Goal: Task Accomplishment & Management: Use online tool/utility

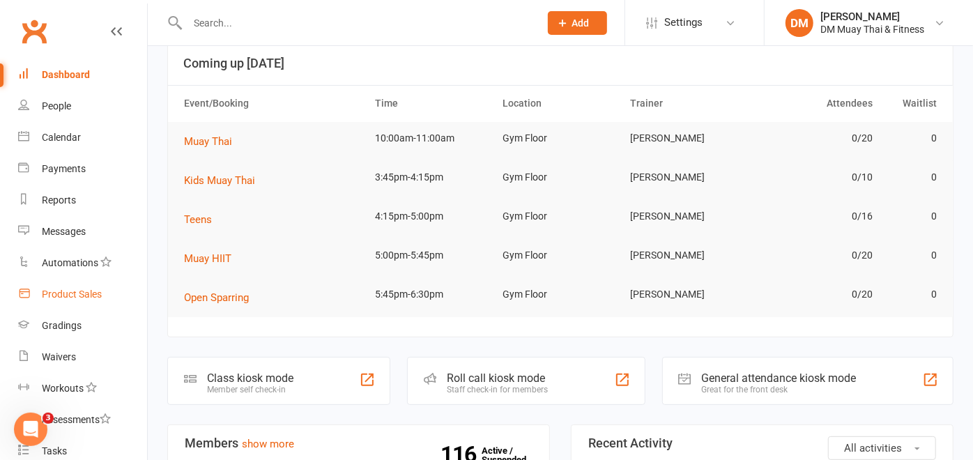
scroll to position [155, 0]
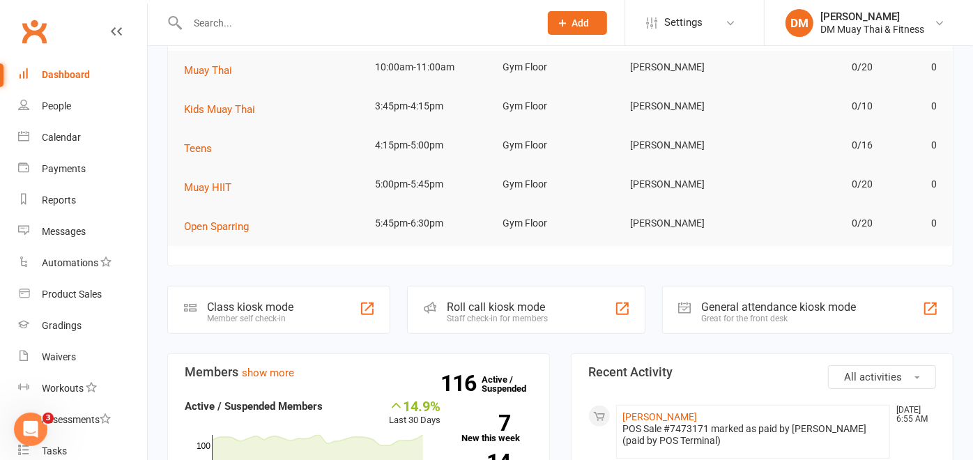
click at [516, 315] on div "Staff check-in for members" at bounding box center [497, 319] width 101 height 10
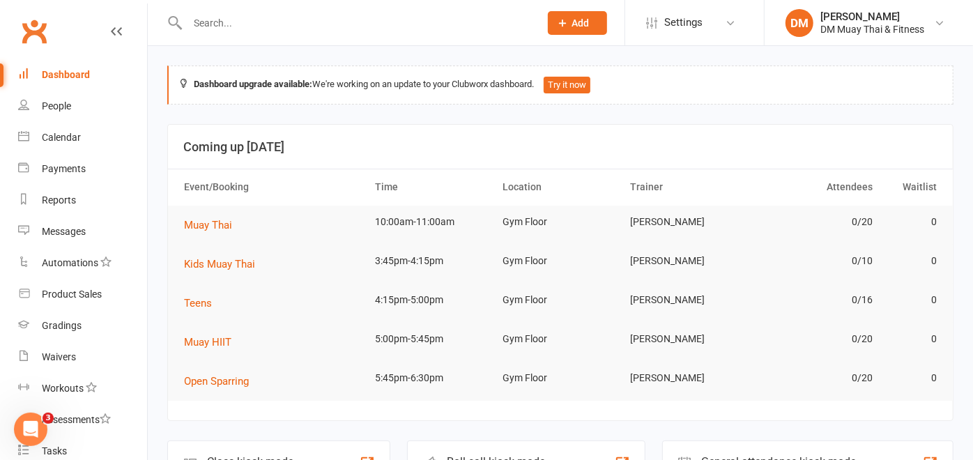
click at [248, 24] on input "text" at bounding box center [356, 23] width 347 height 20
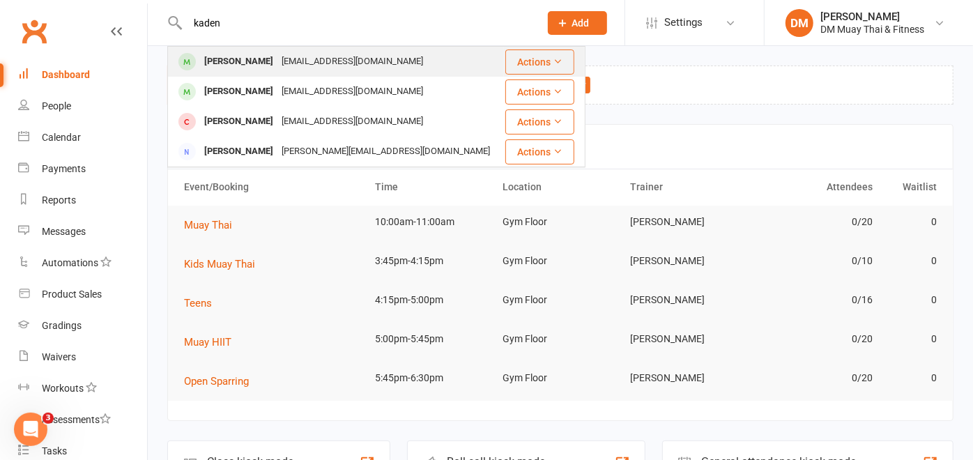
type input "kaden"
click at [243, 59] on div "Kaden Danyliuk" at bounding box center [238, 62] width 77 height 20
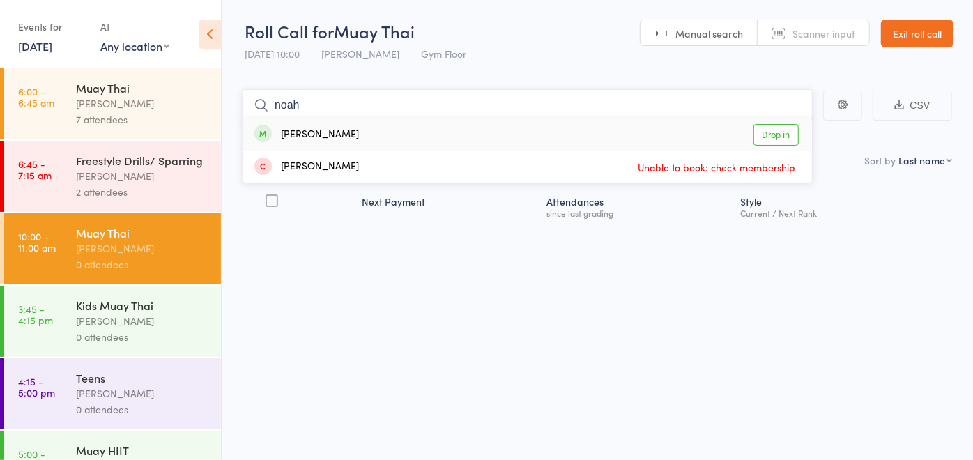
type input "noah"
click at [367, 130] on div "[PERSON_NAME] Drop in" at bounding box center [527, 135] width 569 height 32
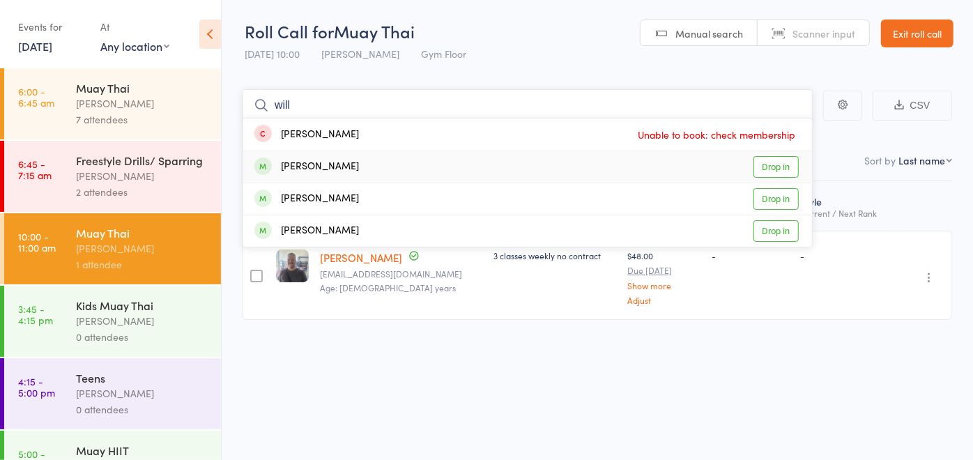
type input "will"
click at [342, 165] on div "[PERSON_NAME]" at bounding box center [306, 167] width 105 height 16
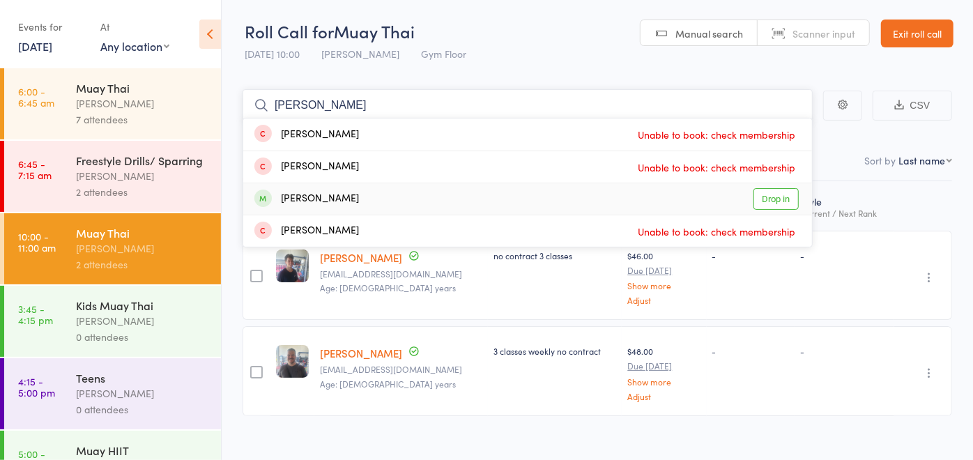
type input "[PERSON_NAME]"
click at [336, 197] on div "[PERSON_NAME]" at bounding box center [306, 199] width 105 height 16
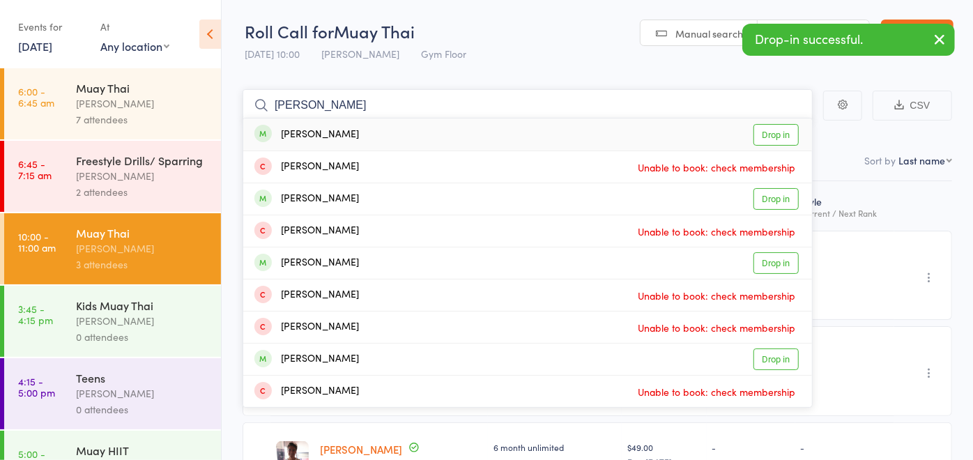
type input "[PERSON_NAME]"
click at [341, 137] on div "[PERSON_NAME]" at bounding box center [306, 135] width 105 height 16
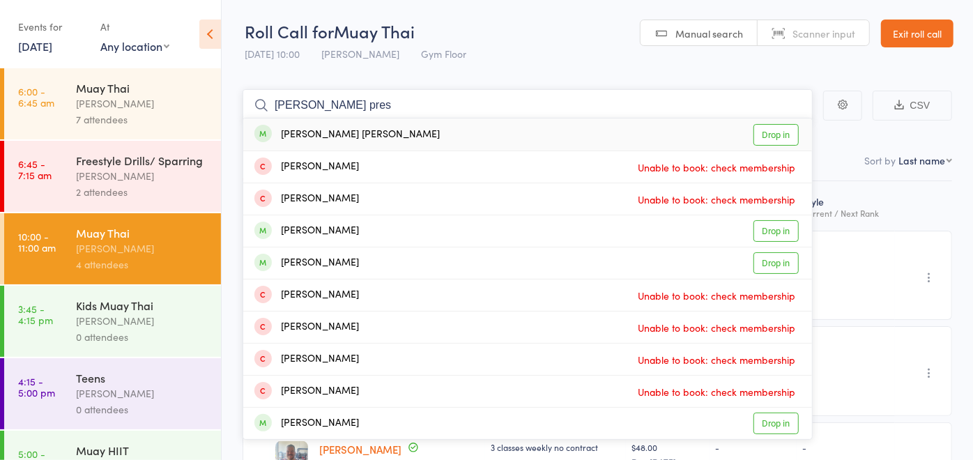
type input "[PERSON_NAME] pres"
click at [354, 139] on div "[PERSON_NAME] [PERSON_NAME]" at bounding box center [346, 135] width 185 height 16
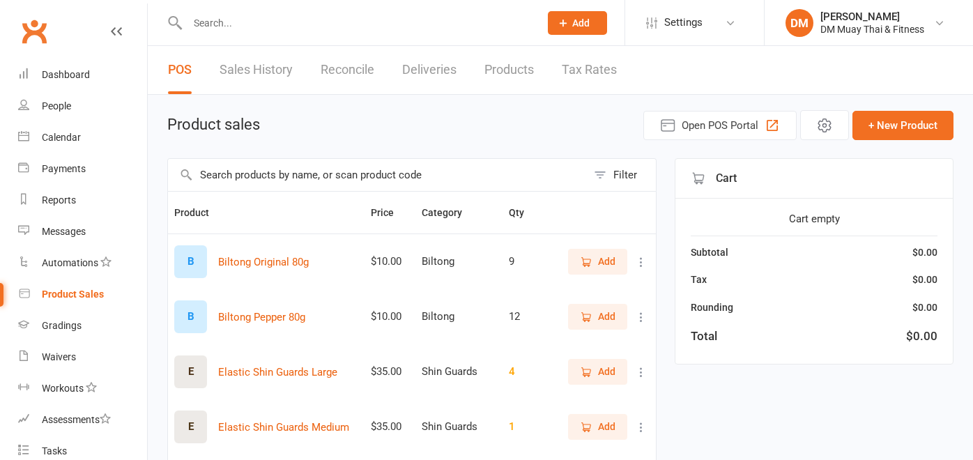
select select "100"
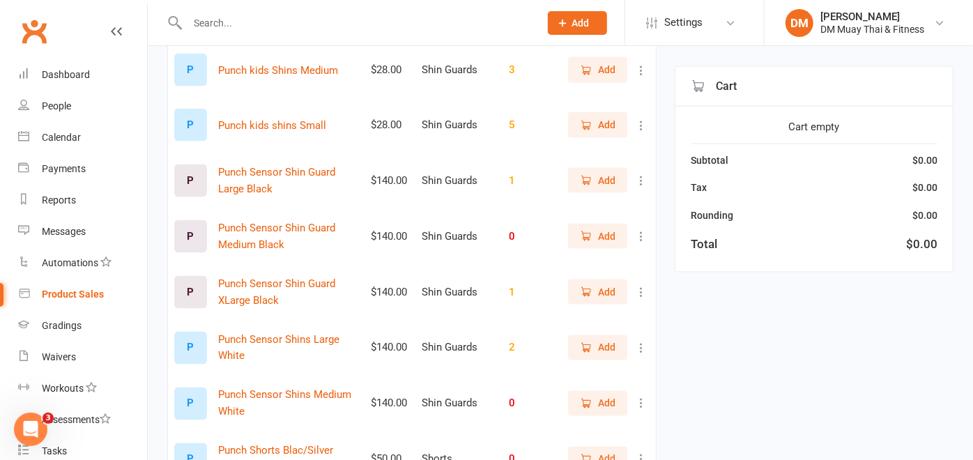
scroll to position [1316, 0]
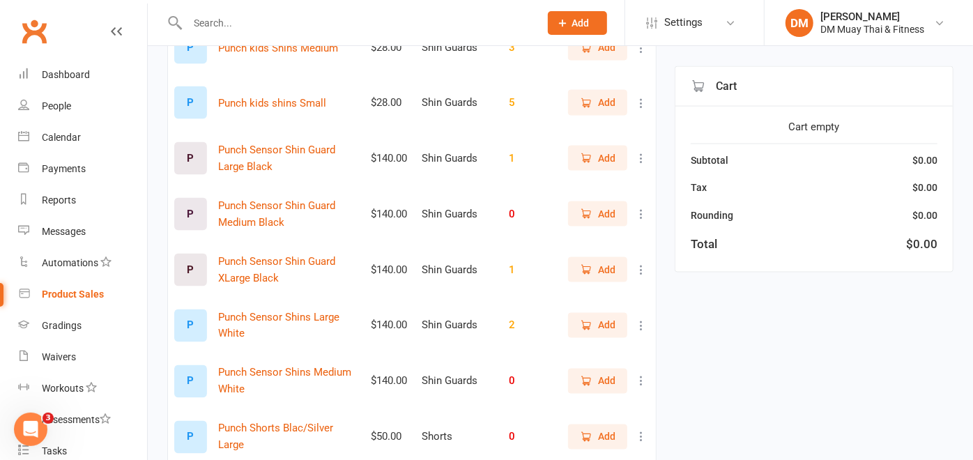
click at [634, 165] on icon at bounding box center [641, 158] width 14 height 14
click at [593, 210] on link "View / Edit" at bounding box center [563, 219] width 138 height 28
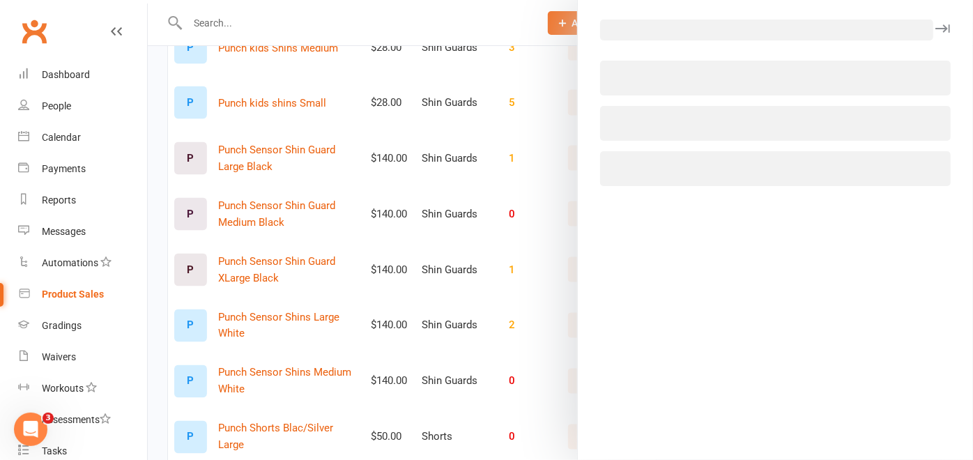
select select "3618"
select select "1453"
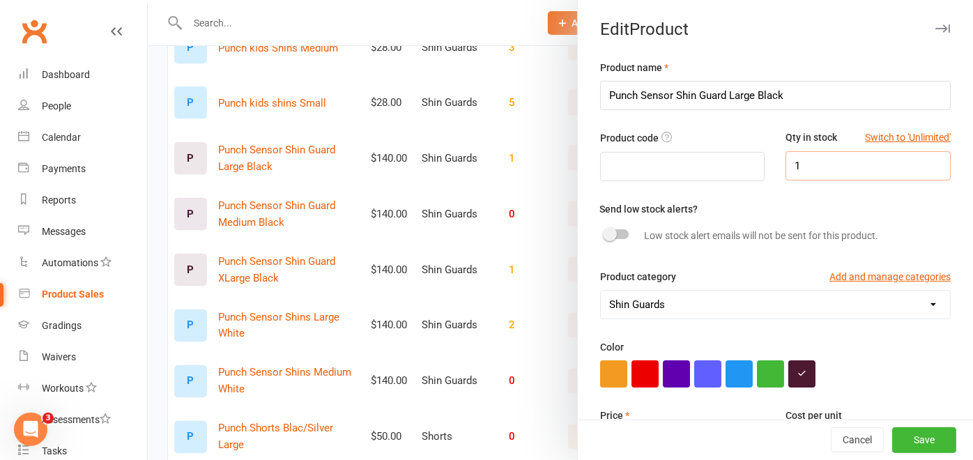
click at [793, 172] on input "1" at bounding box center [868, 165] width 165 height 29
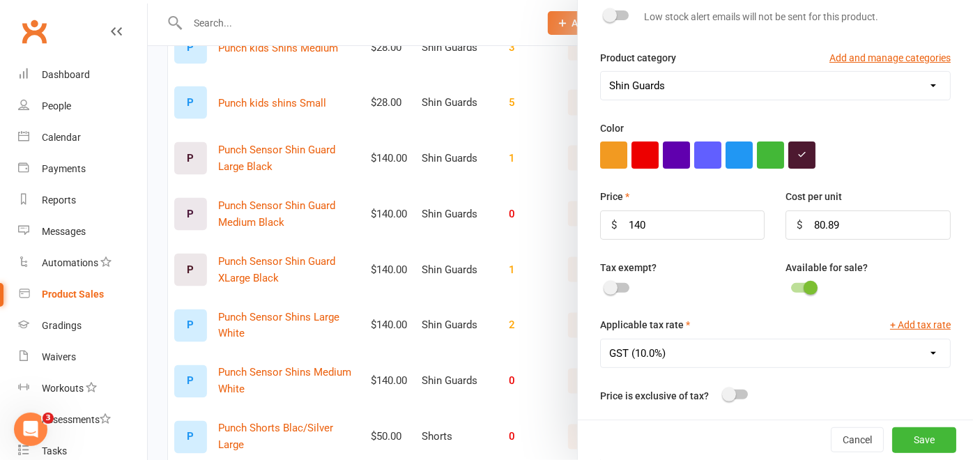
scroll to position [232, 0]
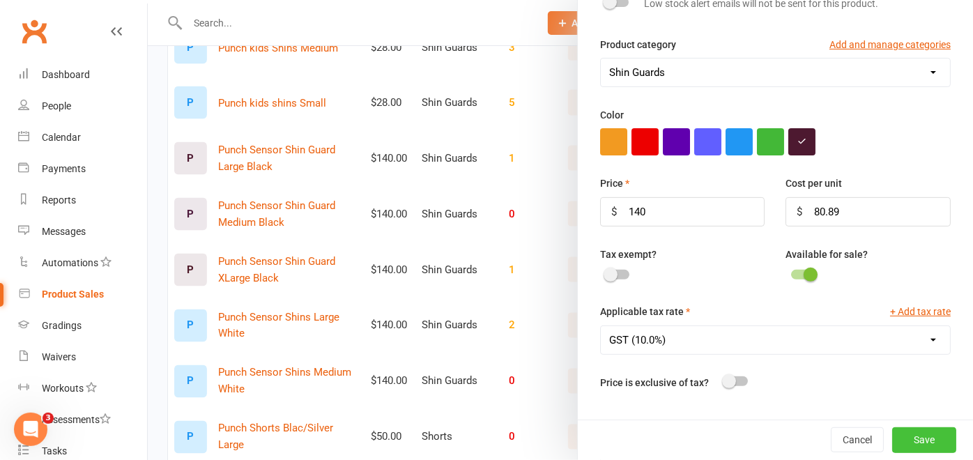
type input "2"
click at [905, 433] on button "Save" at bounding box center [924, 440] width 64 height 25
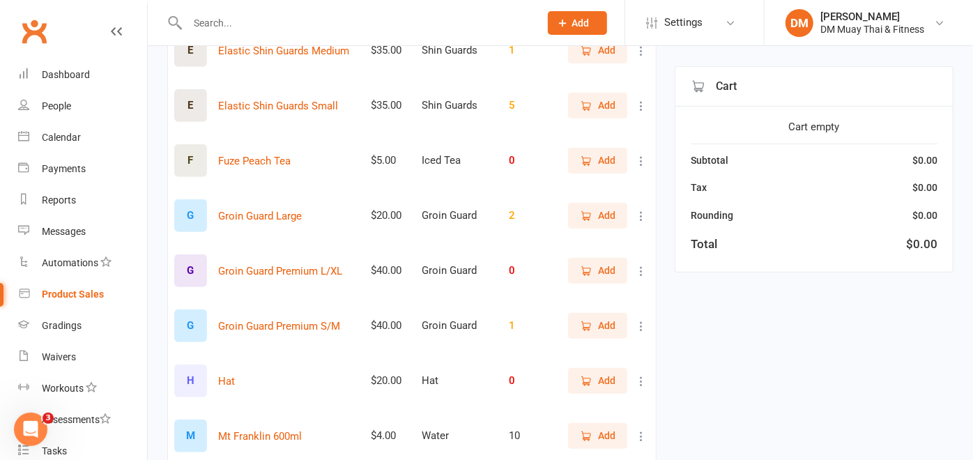
scroll to position [464, 0]
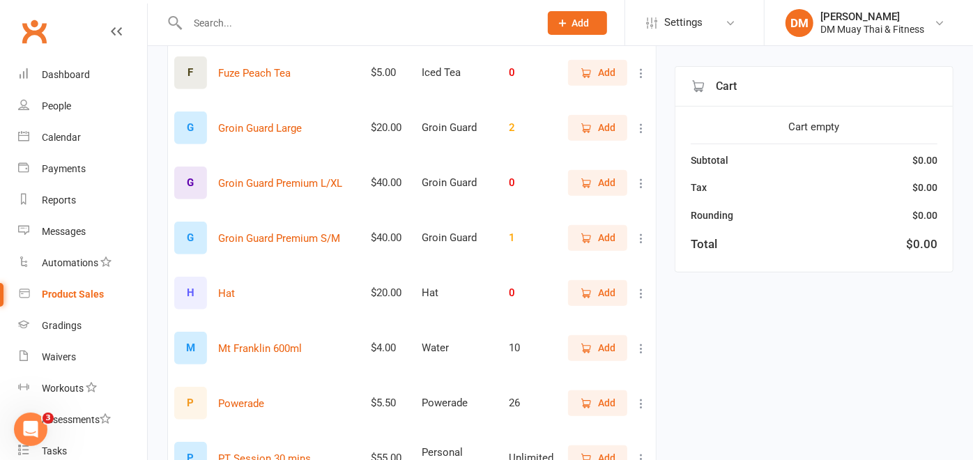
click at [634, 238] on icon at bounding box center [641, 238] width 14 height 14
click at [600, 263] on link "View / Edit" at bounding box center [563, 269] width 138 height 28
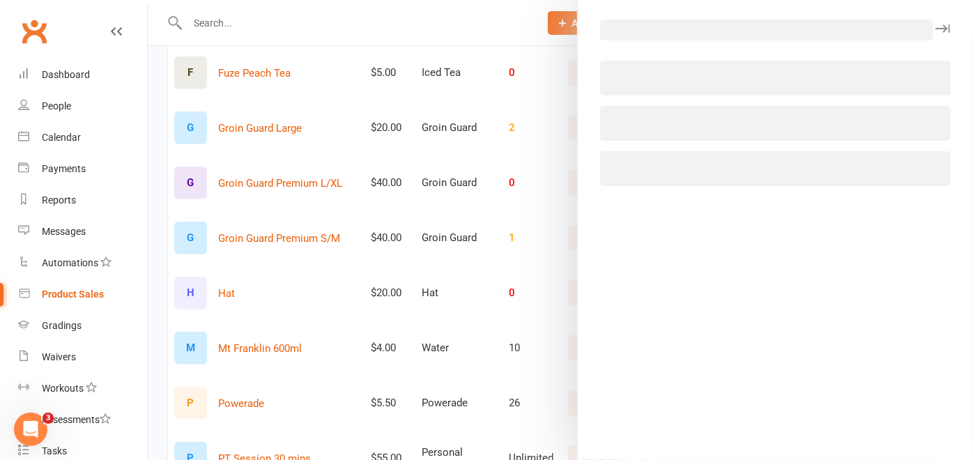
select select "3581"
select select "1453"
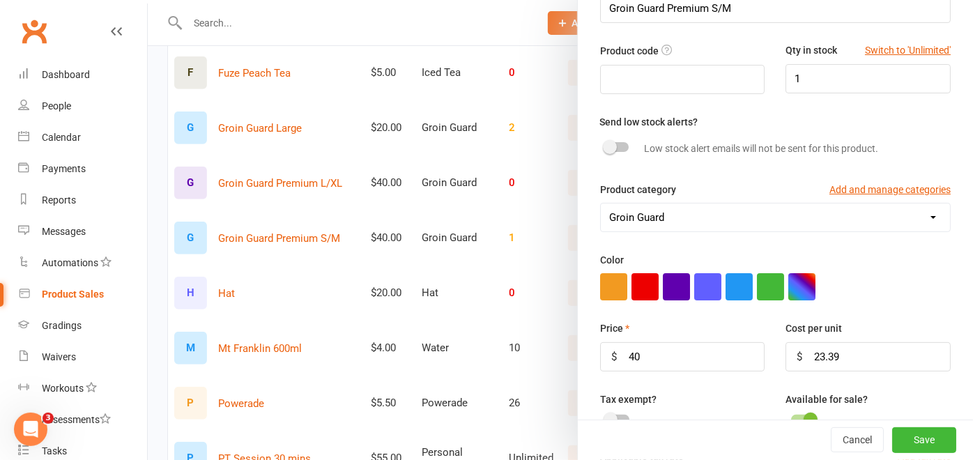
scroll to position [0, 0]
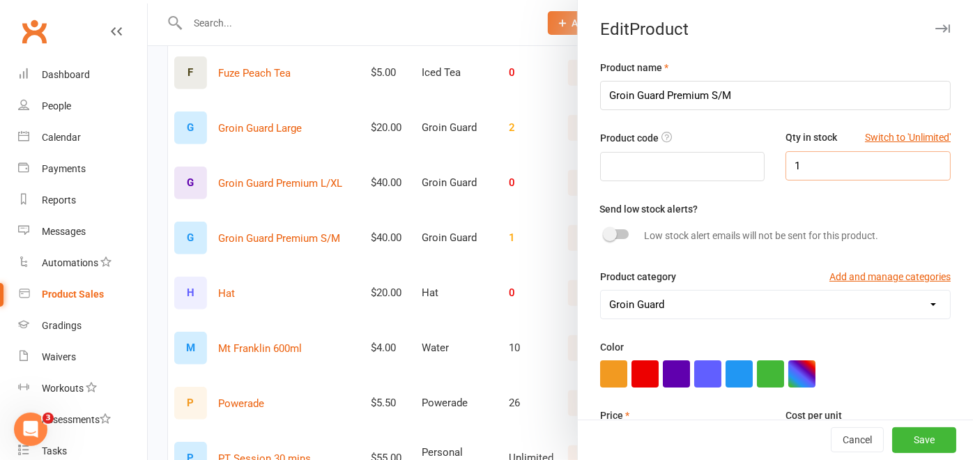
click at [819, 169] on input "1" at bounding box center [868, 165] width 165 height 29
type input "2"
click at [904, 433] on button "Save" at bounding box center [924, 440] width 64 height 25
